Goal: Use online tool/utility

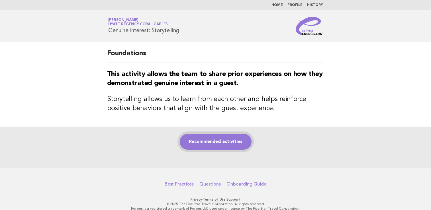
drag, startPoint x: 208, startPoint y: 139, endPoint x: 201, endPoint y: 138, distance: 6.9
click at [208, 139] on link "Recommended activities" at bounding box center [216, 142] width 72 height 16
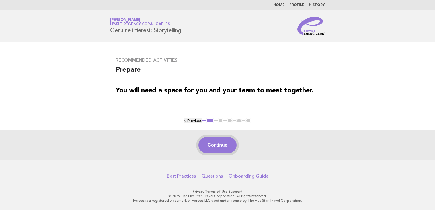
drag, startPoint x: 224, startPoint y: 137, endPoint x: 223, endPoint y: 141, distance: 4.3
click at [223, 141] on div "Continue" at bounding box center [217, 145] width 435 height 30
click at [221, 141] on button "Continue" at bounding box center [217, 145] width 38 height 16
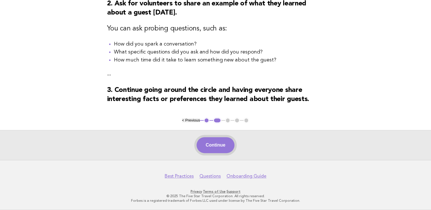
click at [218, 141] on button "Continue" at bounding box center [215, 145] width 38 height 16
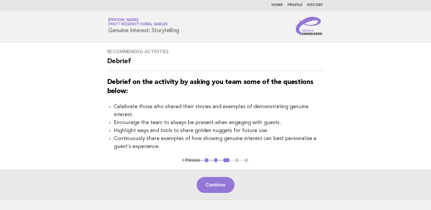
click at [220, 177] on button "Continue" at bounding box center [215, 185] width 38 height 16
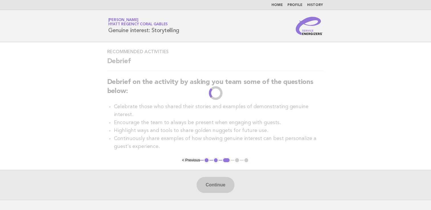
click at [219, 177] on div "Continue" at bounding box center [215, 185] width 431 height 30
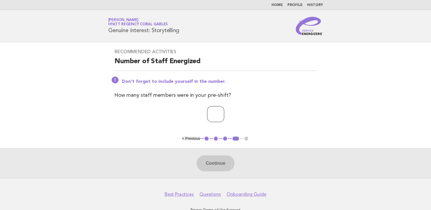
click at [214, 112] on input "number" at bounding box center [215, 114] width 17 height 16
type input "*"
click at [219, 158] on button "Continue" at bounding box center [215, 163] width 38 height 16
